Goal: Task Accomplishment & Management: Manage account settings

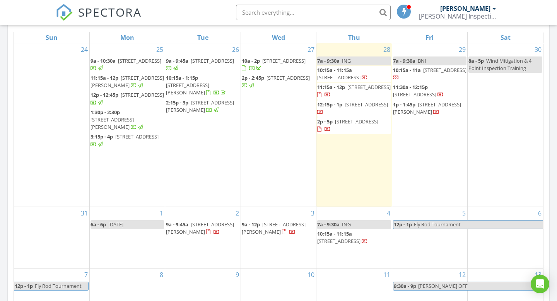
scroll to position [705, 558]
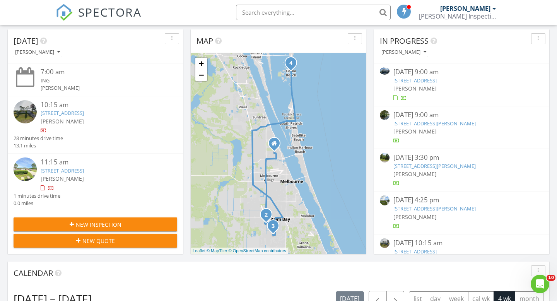
scroll to position [77, 0]
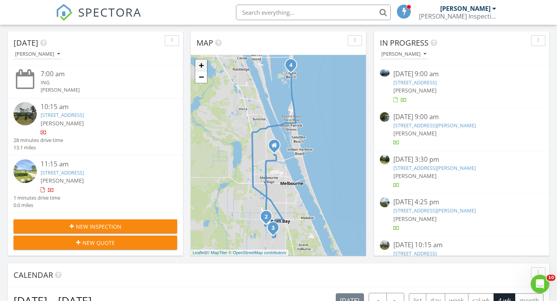
click at [204, 69] on link "+" at bounding box center [201, 66] width 12 height 12
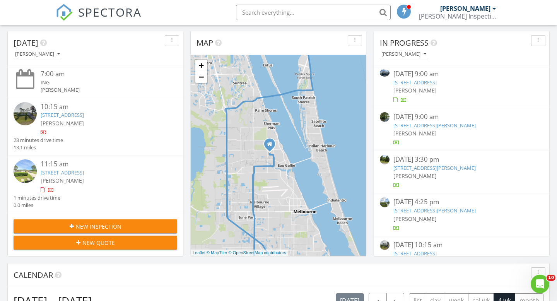
scroll to position [65, 0]
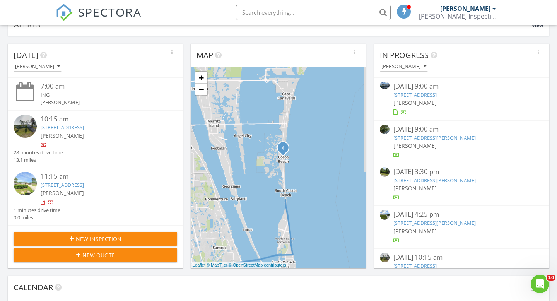
drag, startPoint x: 251, startPoint y: 142, endPoint x: 229, endPoint y: 297, distance: 155.9
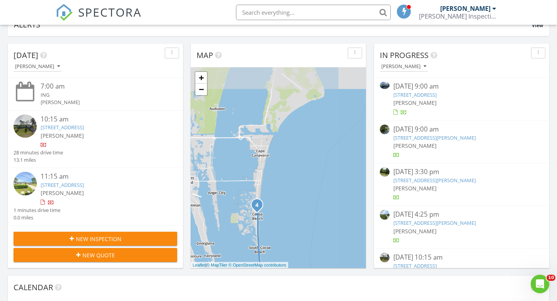
drag, startPoint x: 256, startPoint y: 154, endPoint x: 231, endPoint y: 213, distance: 63.5
click at [231, 213] on div "1 2 3 4 + − Minton Road, Minton Road Northwest, Tejon Avenue Southwest, Eldron …" at bounding box center [278, 167] width 175 height 201
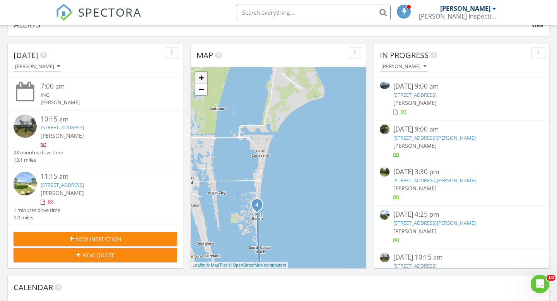
click at [201, 77] on link "+" at bounding box center [201, 78] width 12 height 12
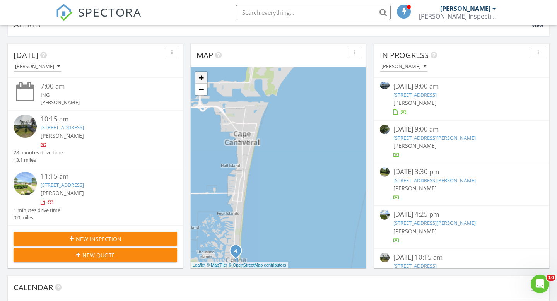
click at [201, 77] on link "+" at bounding box center [201, 78] width 12 height 12
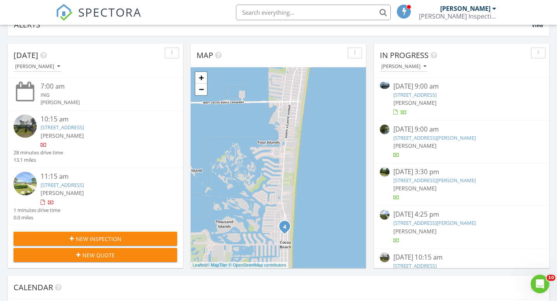
drag, startPoint x: 263, startPoint y: 241, endPoint x: 355, endPoint y: 122, distance: 150.1
click at [355, 122] on div "1 2 3 4 + − Minton Road, Minton Road Northwest, Tejon Avenue Southwest, Eldron …" at bounding box center [278, 167] width 175 height 201
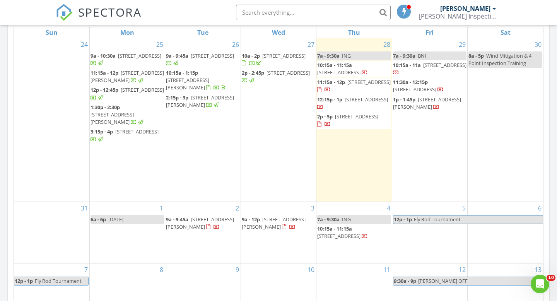
scroll to position [365, 0]
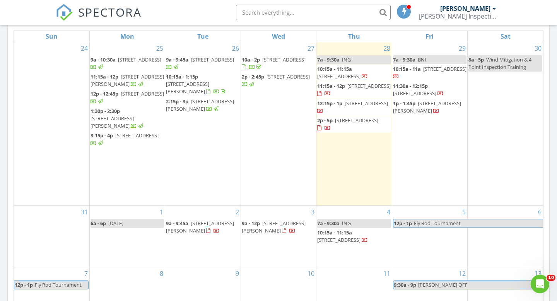
click at [348, 238] on span "568 Macon Dr, Titusville 32780" at bounding box center [338, 239] width 43 height 7
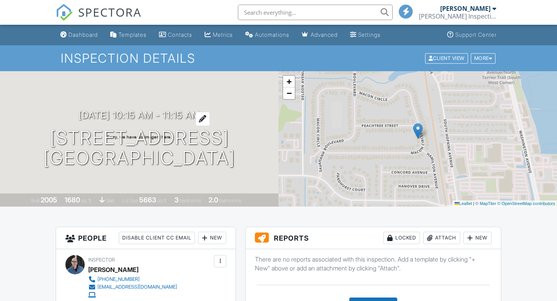
click at [210, 116] on div at bounding box center [202, 119] width 15 height 14
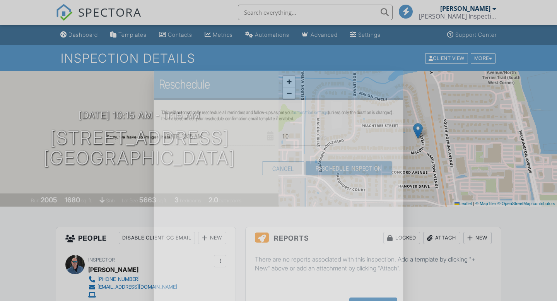
click at [165, 127] on input "09/04/2025 10:15 AM" at bounding box center [220, 136] width 110 height 19
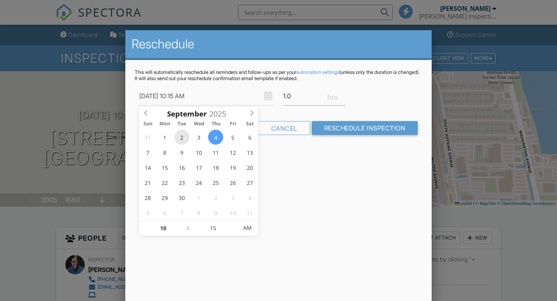
type input "09/02/2025 10:15 AM"
click at [296, 195] on div "Reschedule This will automatically reschedule all reminders and follow-ups as p…" at bounding box center [278, 165] width 306 height 271
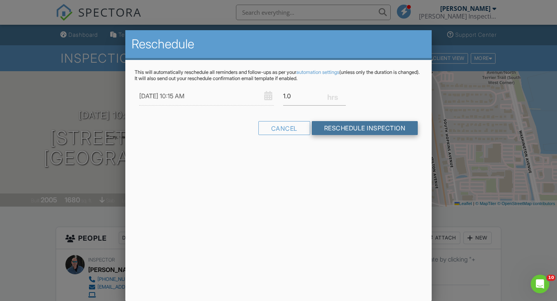
click at [346, 130] on input "Reschedule Inspection" at bounding box center [365, 128] width 106 height 14
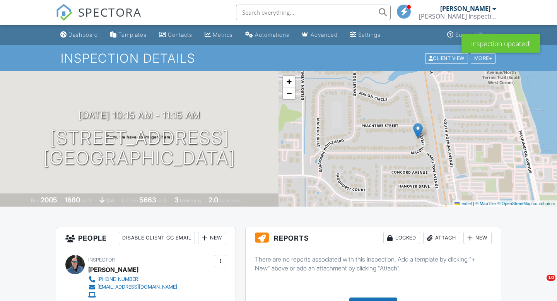
click at [87, 36] on div "Dashboard" at bounding box center [82, 34] width 29 height 7
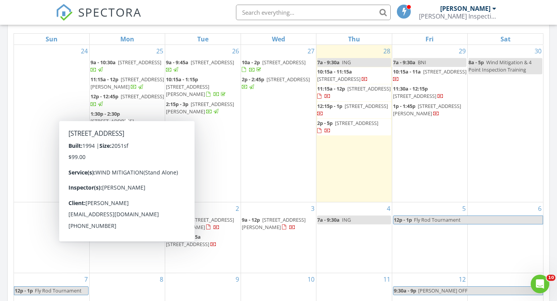
click at [179, 3] on div "SPECTORA [PERSON_NAME] Inspection Services Role: Inspector Change Role Dashboar…" at bounding box center [279, 12] width 446 height 25
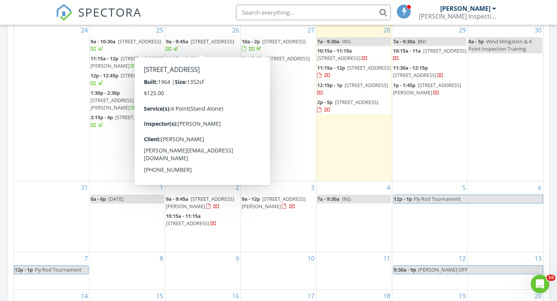
scroll to position [381, 0]
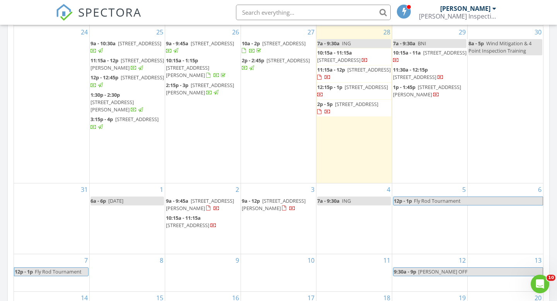
click at [166, 3] on div "SPECTORA [PERSON_NAME] Inspection Services Role: Inspector Change Role Dashboar…" at bounding box center [279, 12] width 446 height 25
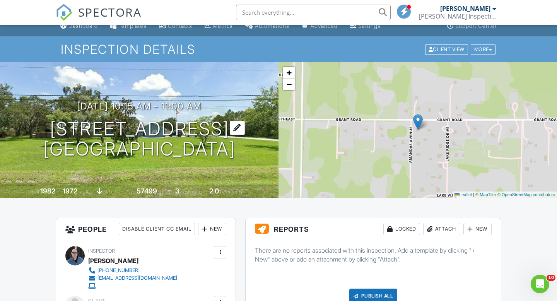
scroll to position [2, 0]
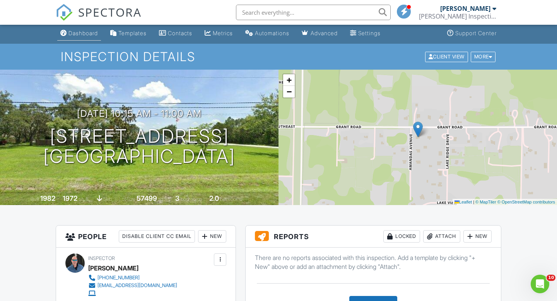
click at [94, 30] on div "Dashboard" at bounding box center [82, 33] width 29 height 7
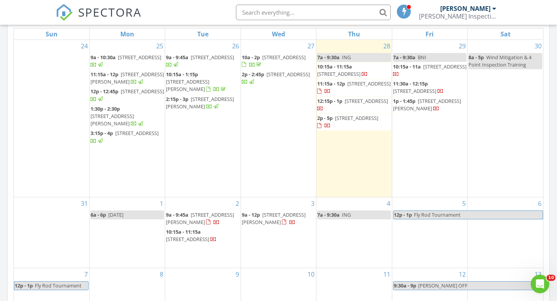
scroll to position [364, 0]
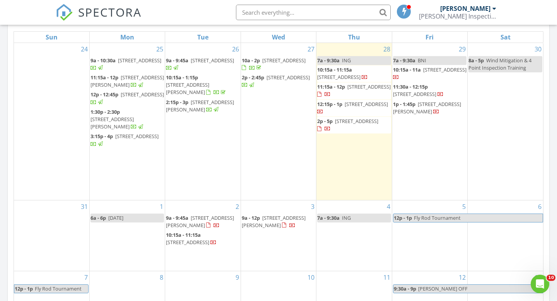
click at [432, 91] on span "[STREET_ADDRESS]" at bounding box center [414, 94] width 43 height 7
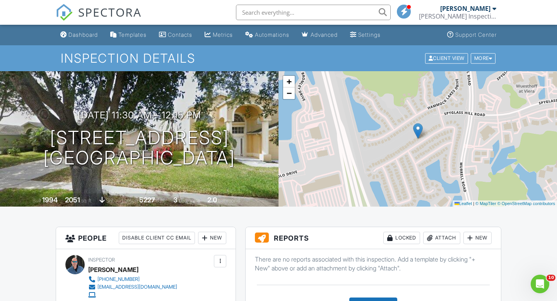
scroll to position [2, 0]
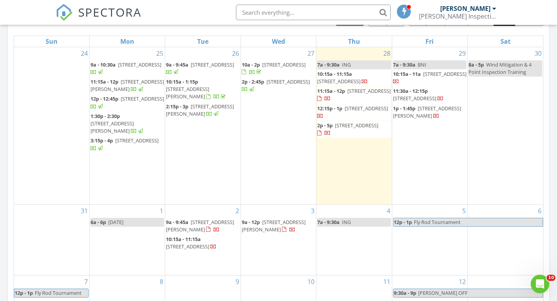
scroll to position [362, 0]
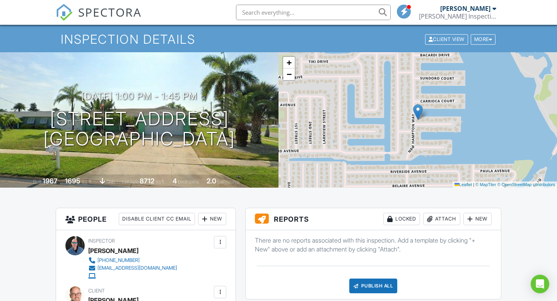
scroll to position [19, 0]
click at [291, 76] on span "−" at bounding box center [289, 75] width 5 height 10
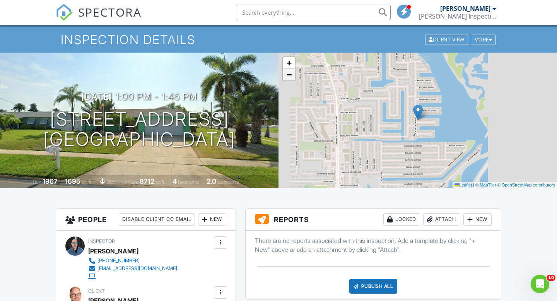
scroll to position [0, 0]
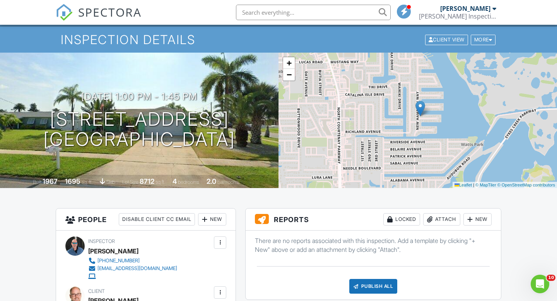
click at [335, 107] on div "+ − Leaflet | © MapTiler © OpenStreetMap contributors" at bounding box center [418, 120] width 279 height 135
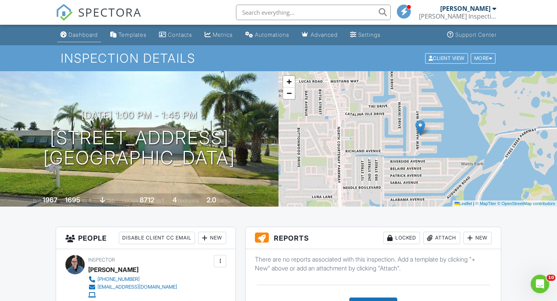
click at [75, 34] on div "Dashboard" at bounding box center [82, 34] width 29 height 7
